Goal: Information Seeking & Learning: Learn about a topic

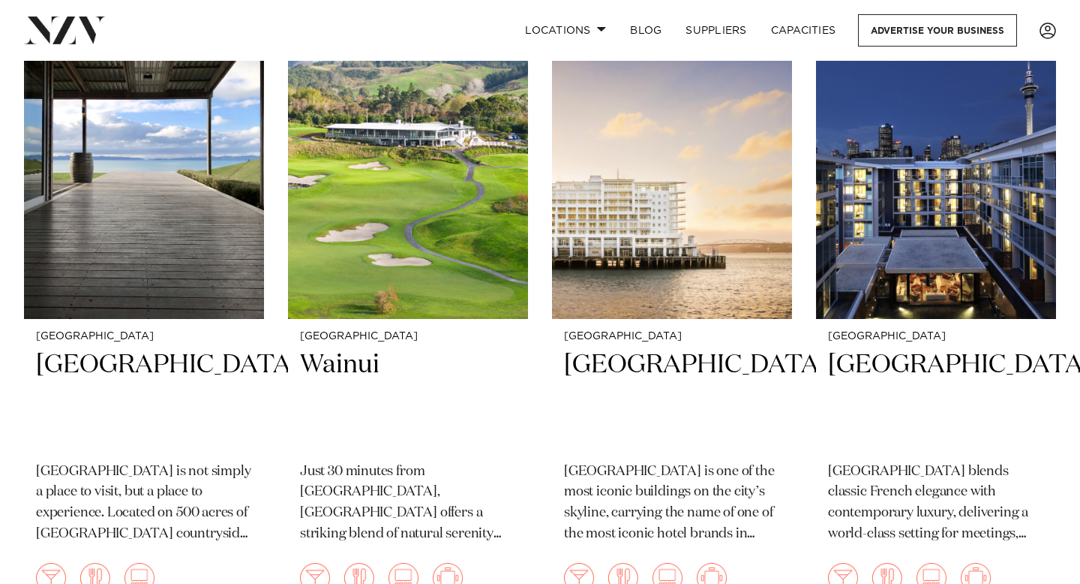
scroll to position [3839, 0]
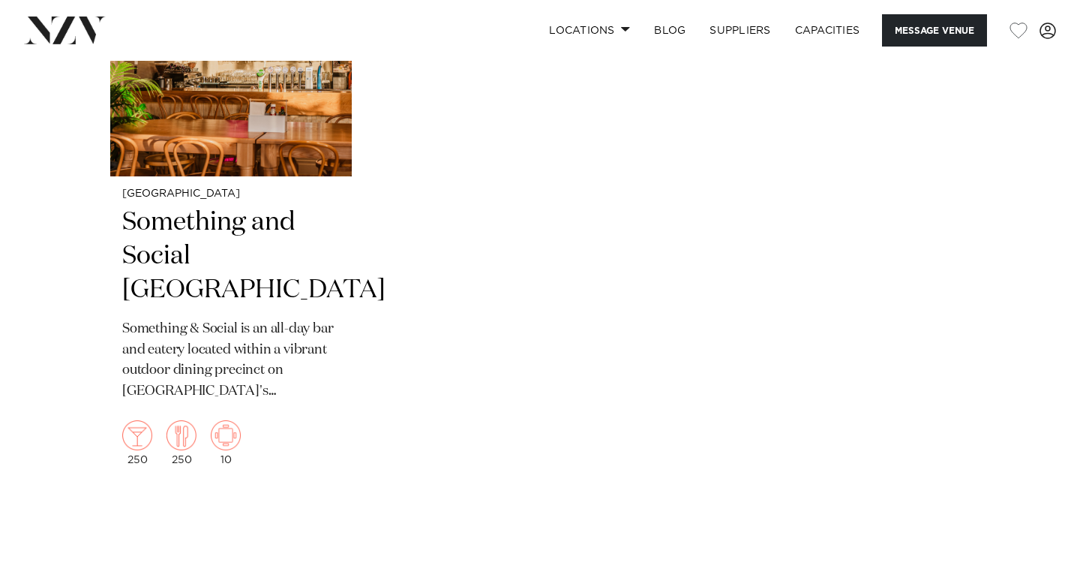
scroll to position [3254, 0]
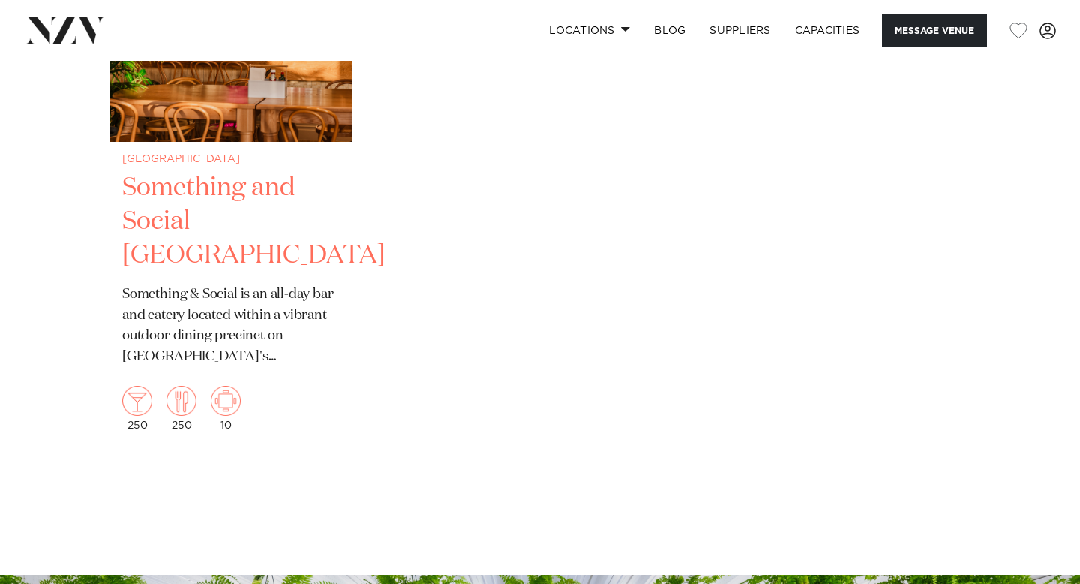
click at [188, 197] on h2 "Something and Social Albany" at bounding box center [231, 221] width 218 height 101
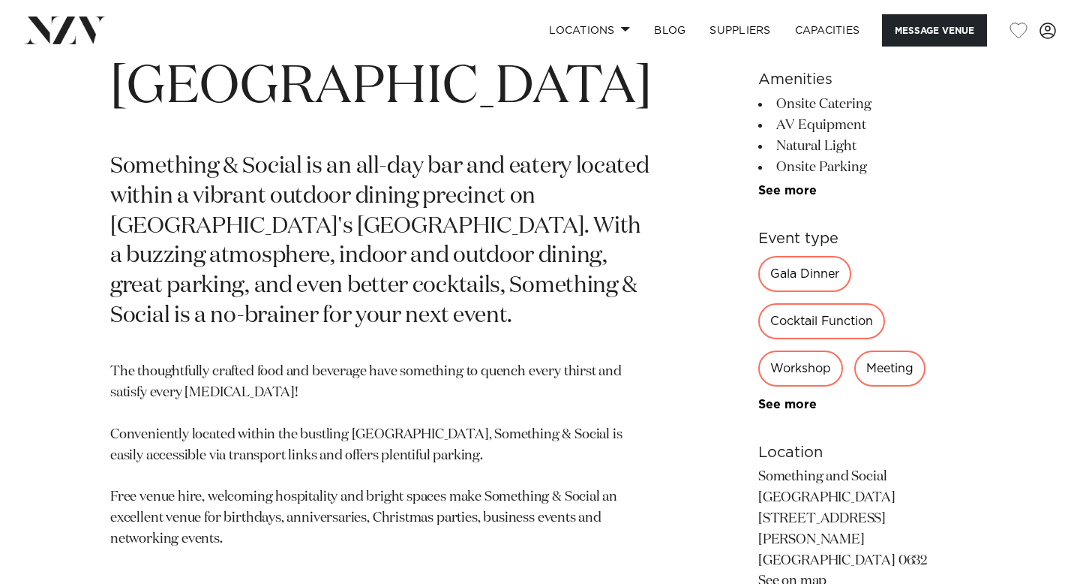
scroll to position [666, 0]
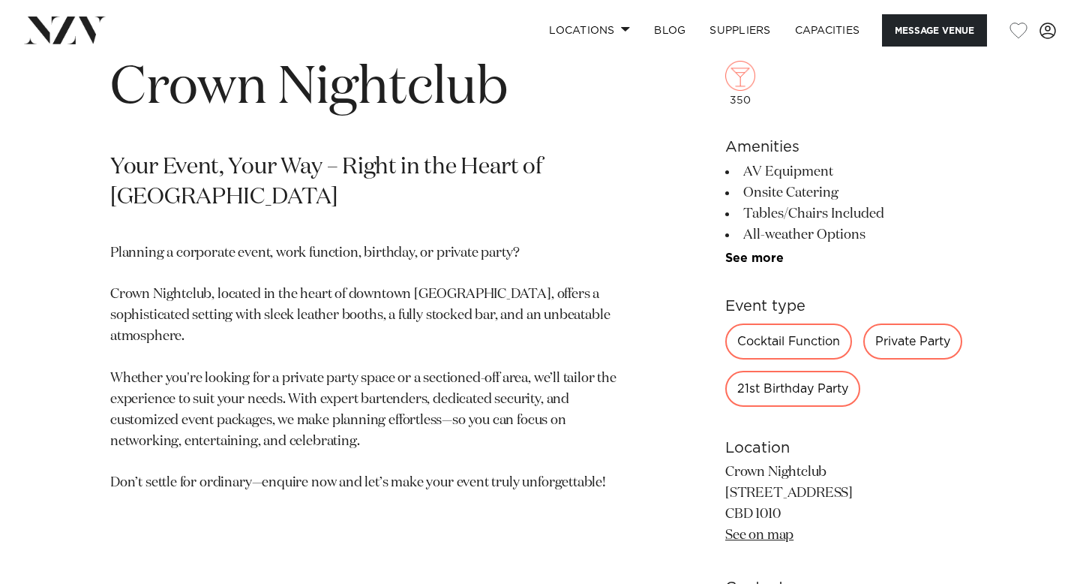
scroll to position [596, 0]
